Goal: Find specific page/section: Find specific page/section

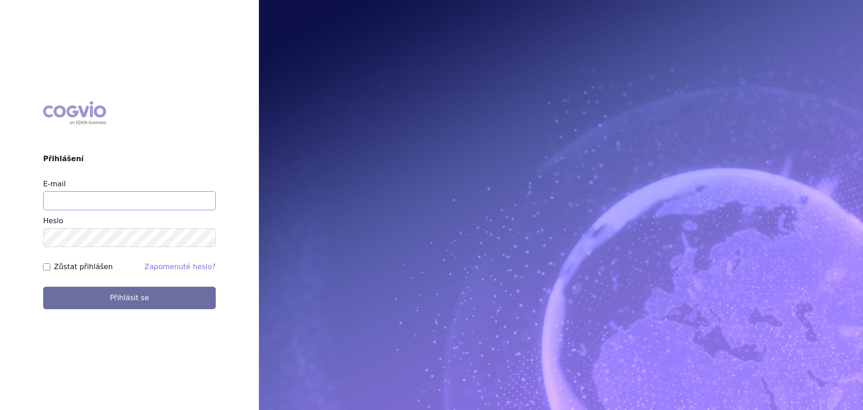
click at [104, 207] on input "E-mail" at bounding box center [129, 200] width 173 height 19
type input "jan.nedved@viatris.com"
click at [43, 286] on button "Přihlásit se" at bounding box center [129, 297] width 173 height 22
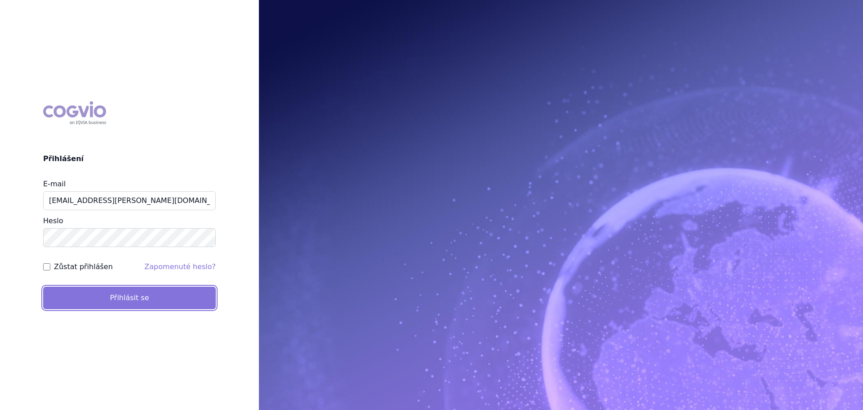
click at [133, 291] on button "Přihlásit se" at bounding box center [129, 297] width 173 height 22
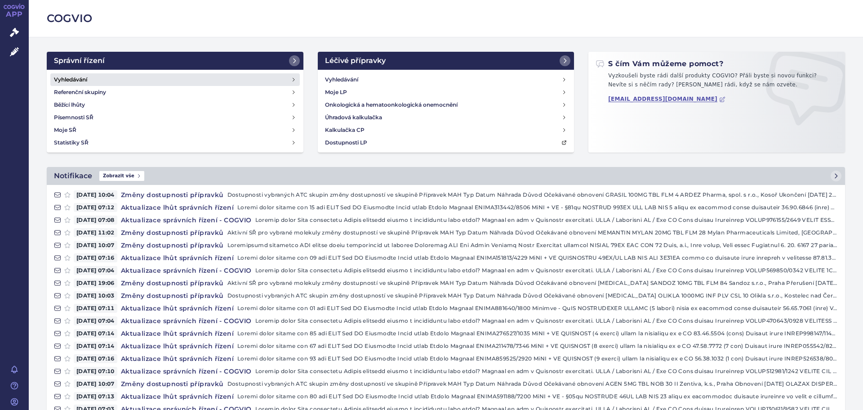
click at [78, 75] on h4 "Vyhledávání" at bounding box center [70, 79] width 33 height 9
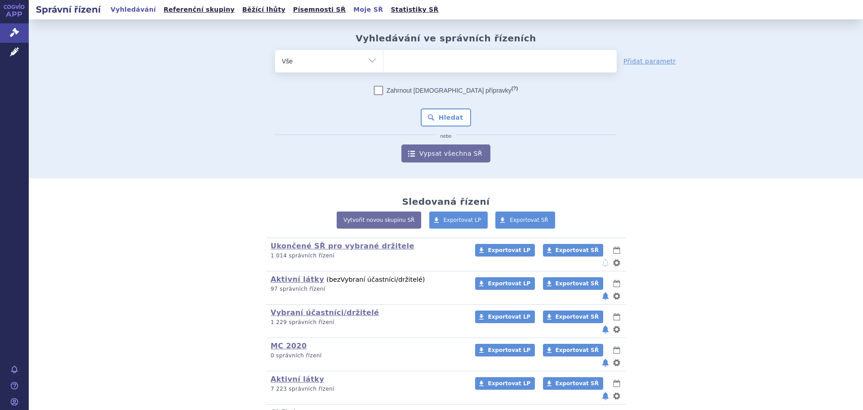
click at [351, 9] on link "Moje SŘ" at bounding box center [368, 10] width 35 height 12
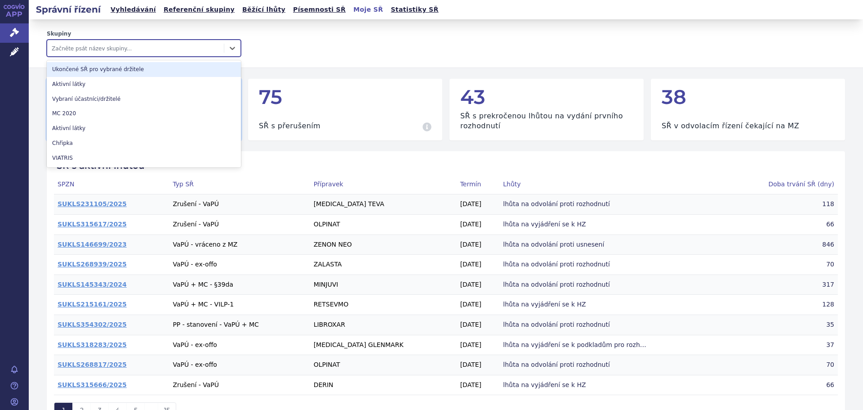
click at [73, 49] on div at bounding box center [136, 48] width 168 height 11
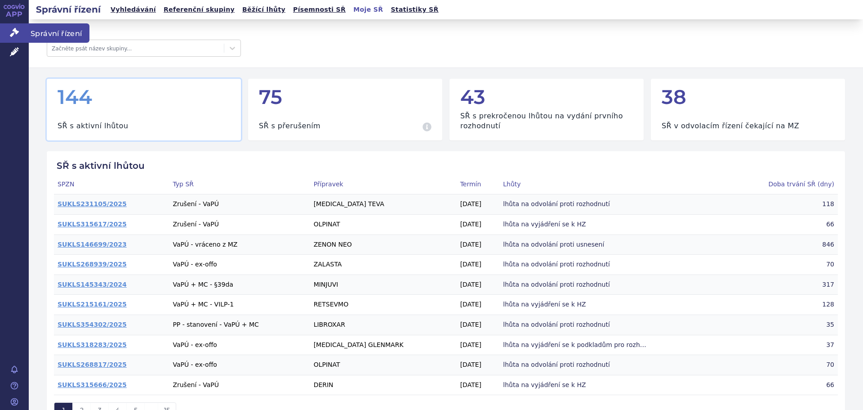
click at [50, 32] on span "Správní řízení" at bounding box center [59, 32] width 61 height 19
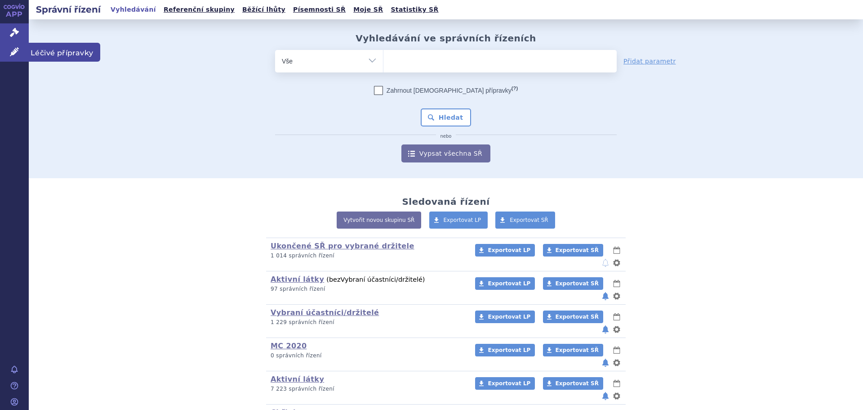
click at [60, 55] on span "Léčivé přípravky" at bounding box center [64, 52] width 71 height 19
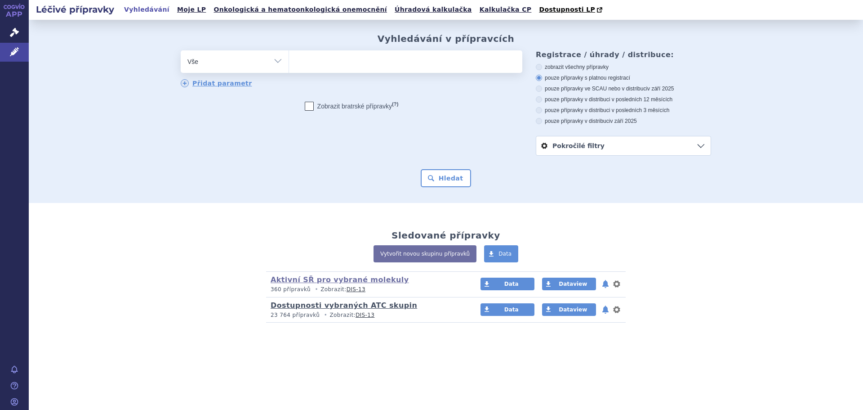
click at [351, 306] on link "Dostupnosti vybraných ATC skupin" at bounding box center [344, 305] width 147 height 9
